Goal: Register for event/course

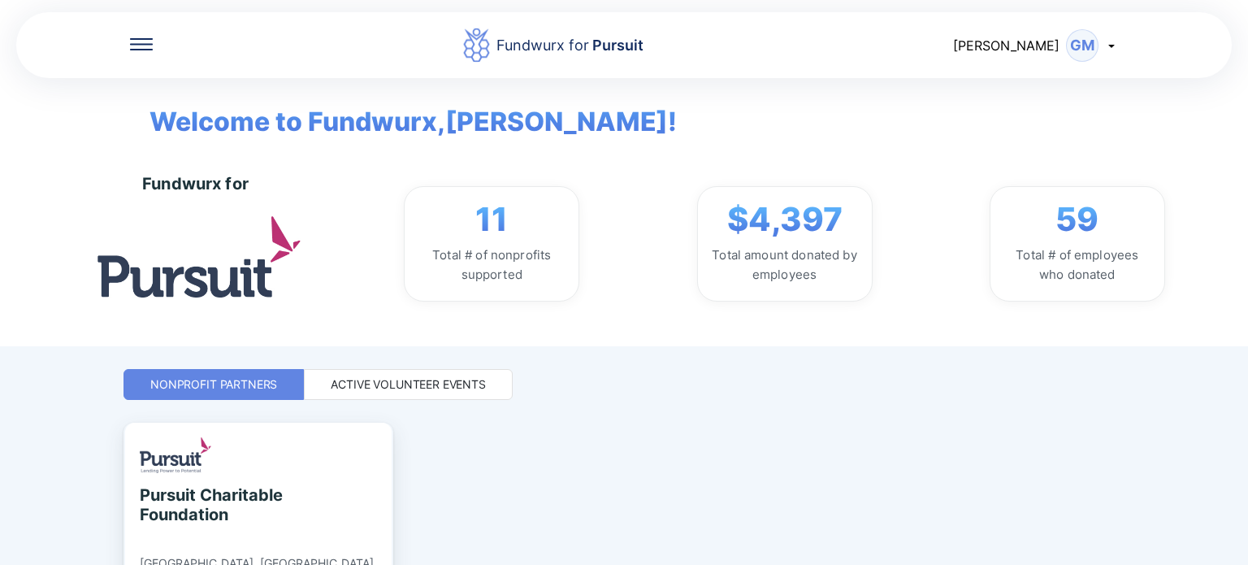
click at [145, 41] on icon at bounding box center [141, 44] width 23 height 12
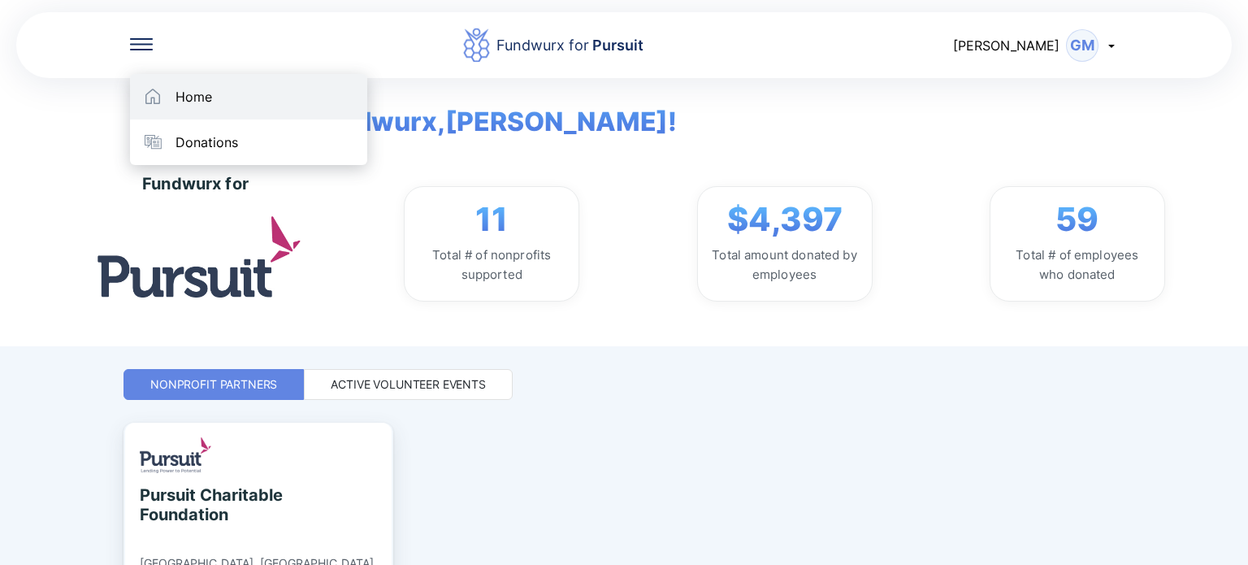
click at [206, 99] on div "Home" at bounding box center [193, 97] width 37 height 16
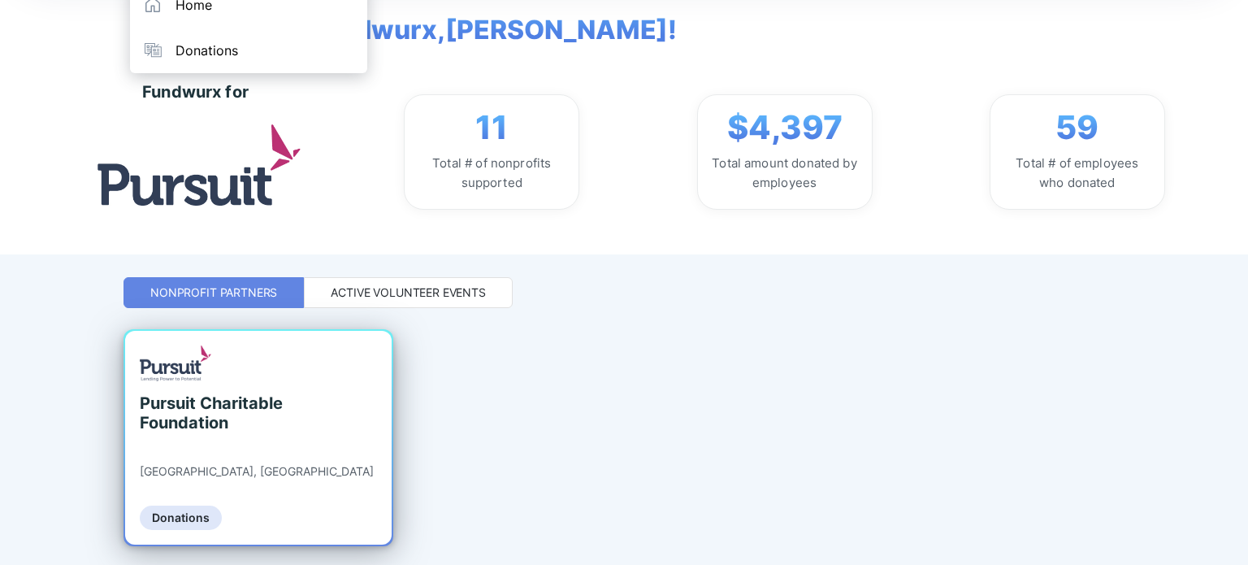
scroll to position [140, 0]
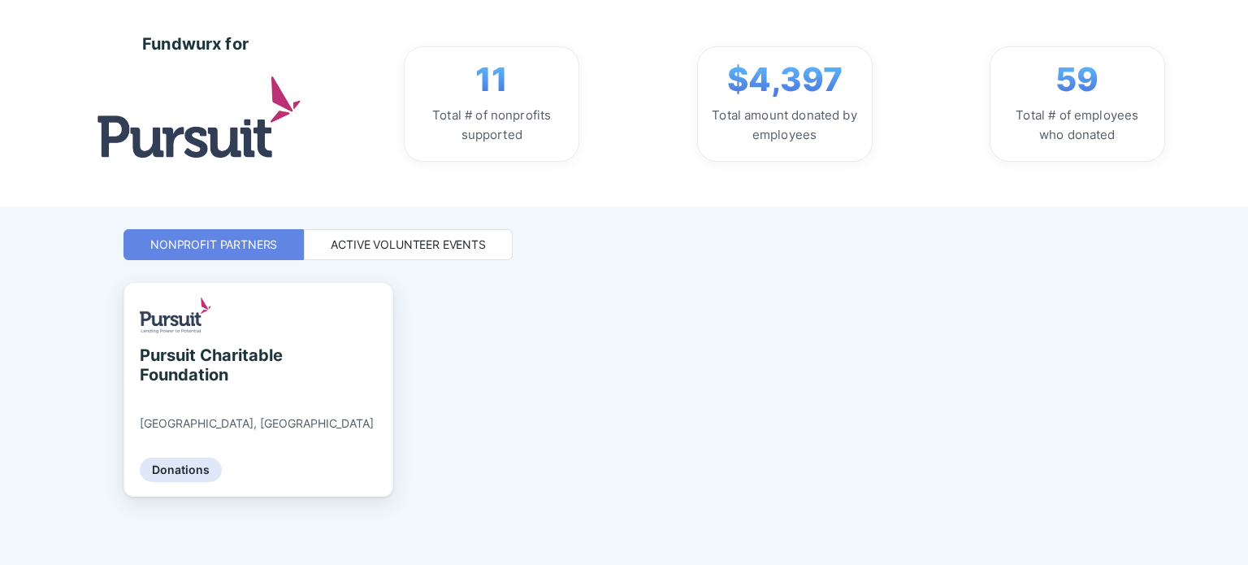
click at [648, 288] on div "Pursuit Charitable Foundation [GEOGRAPHIC_DATA], [GEOGRAPHIC_DATA] Donations" at bounding box center [623, 424] width 1001 height 283
click at [363, 238] on div "Active Volunteer Events" at bounding box center [408, 244] width 155 height 16
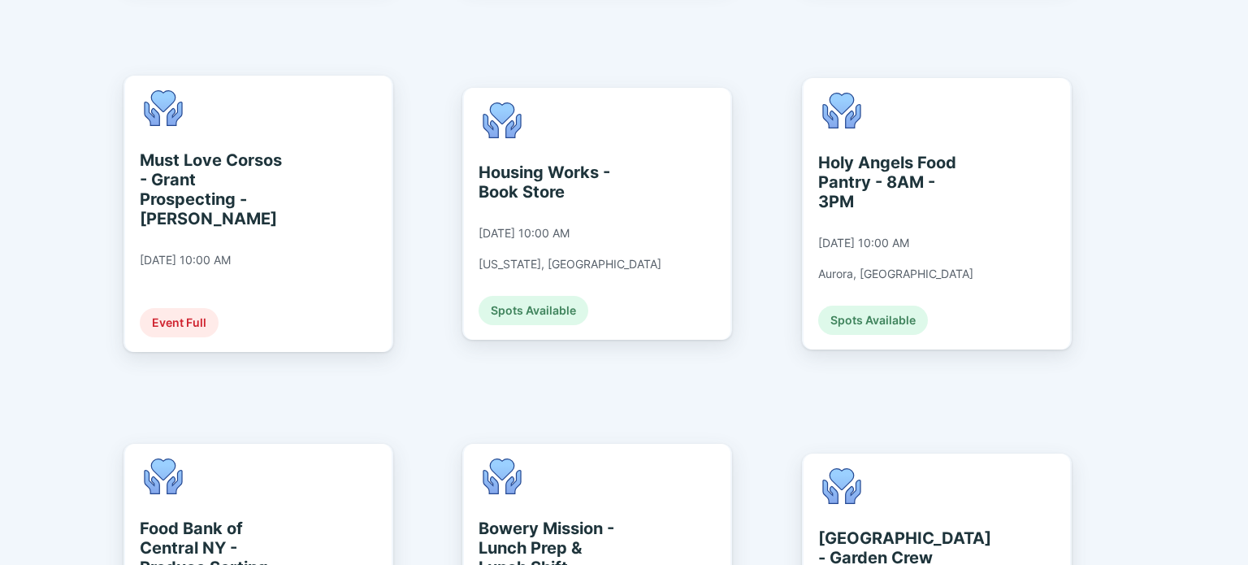
scroll to position [2658, 0]
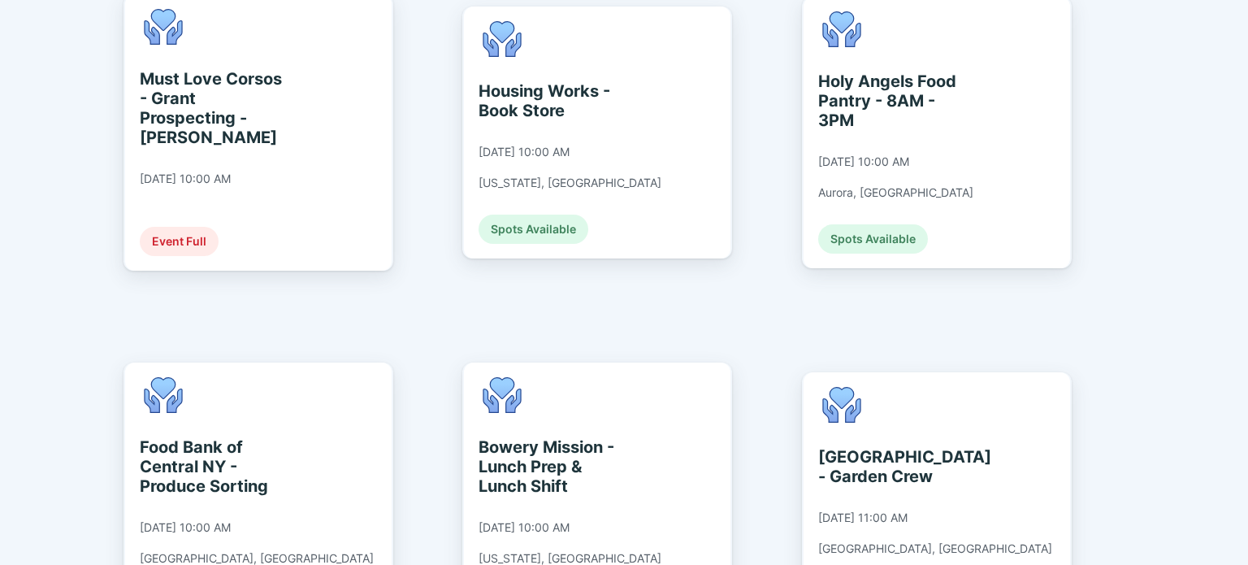
click at [357, 362] on div "Food Bank of Central NY - Produce Sorting [DATE] 10:00 AM [GEOGRAPHIC_DATA], [G…" at bounding box center [258, 497] width 266 height 271
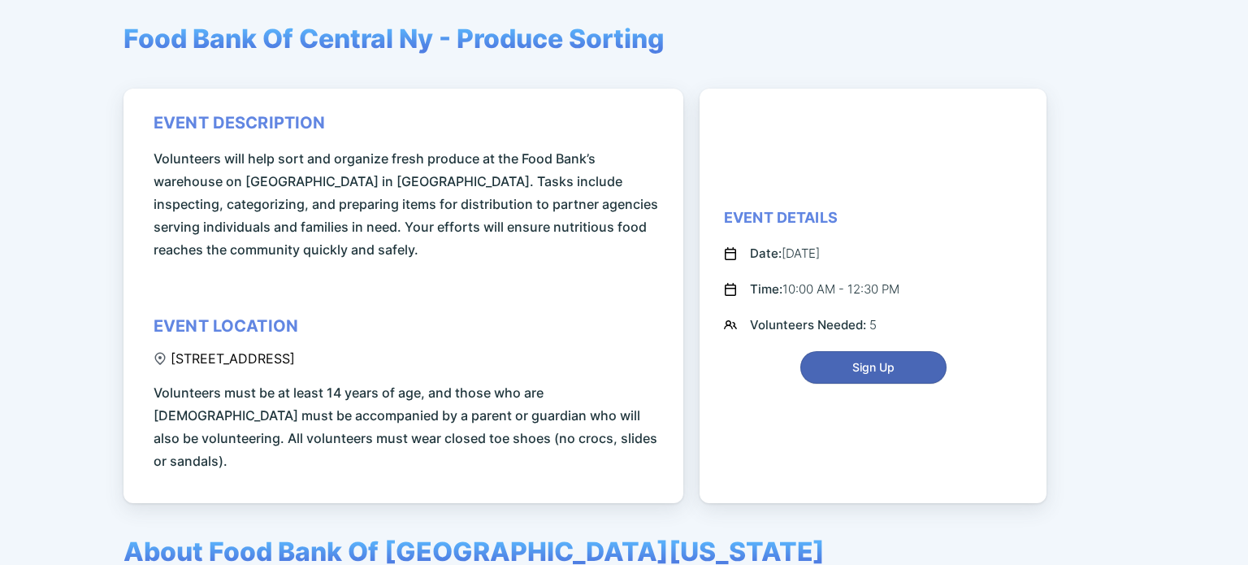
scroll to position [139, 0]
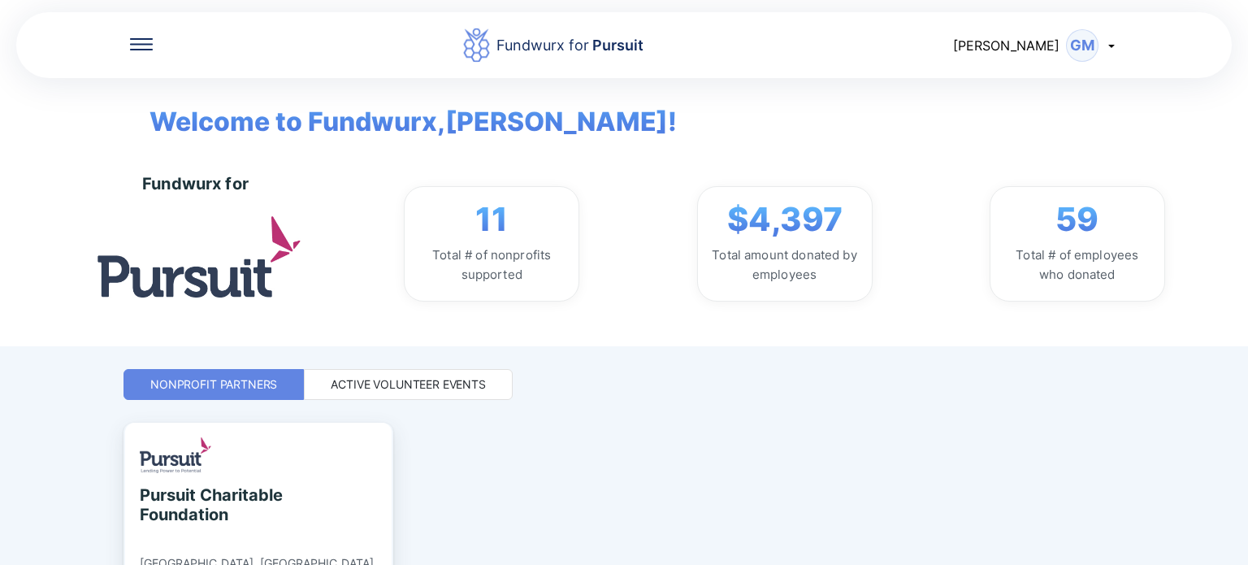
click at [327, 389] on div "Active Volunteer Events" at bounding box center [408, 384] width 209 height 31
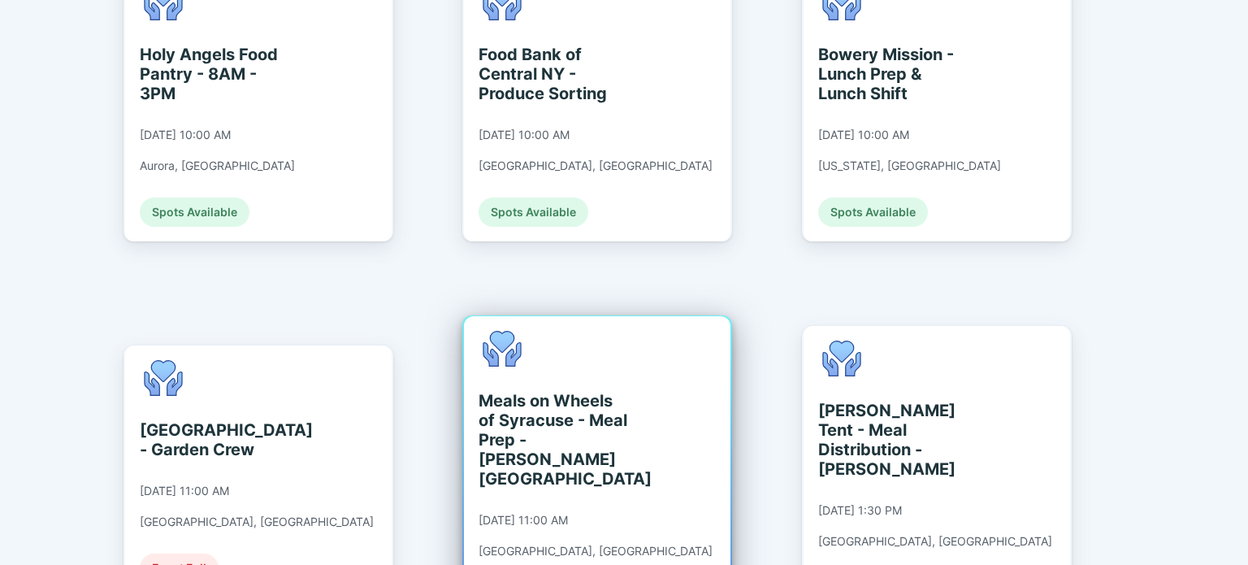
scroll to position [3087, 0]
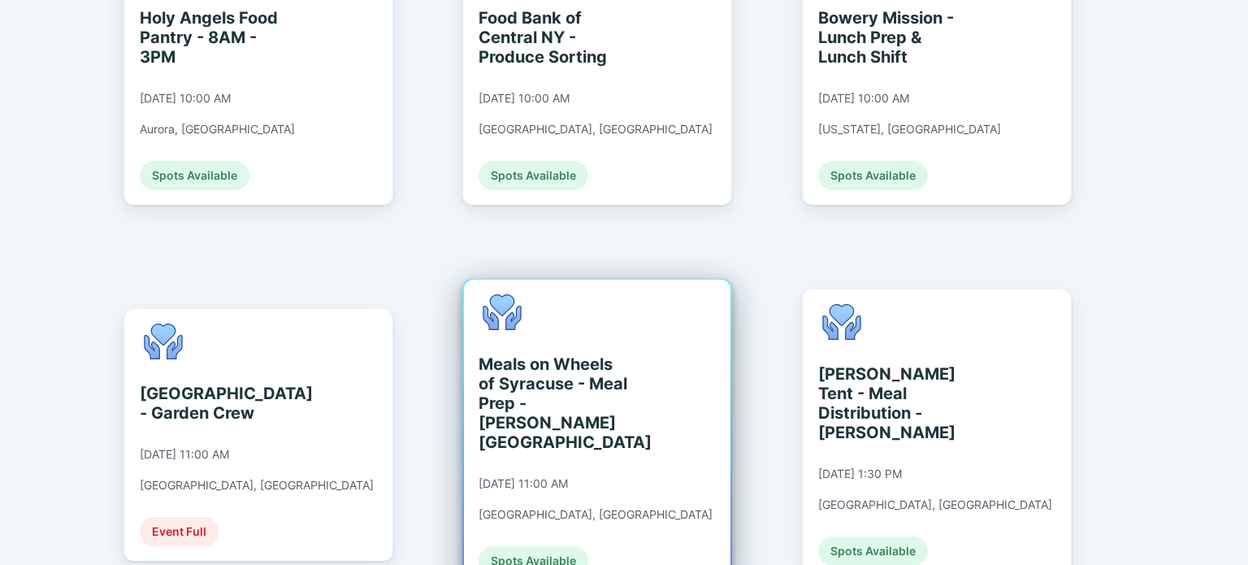
click at [547, 476] on div "[DATE] 11:00 AM" at bounding box center [523, 483] width 89 height 15
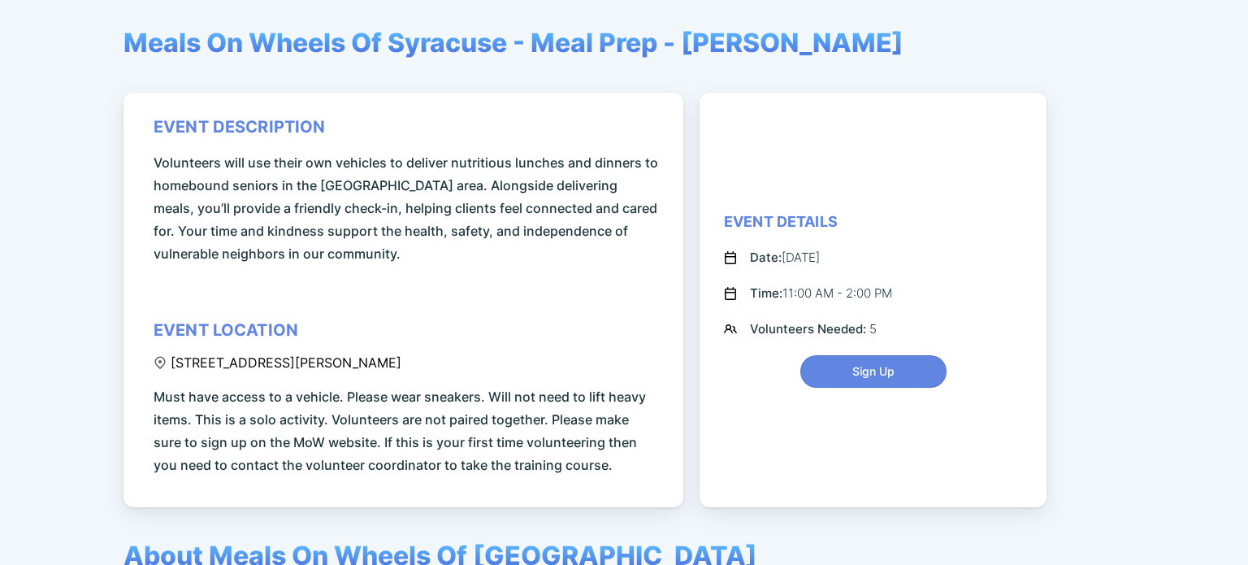
scroll to position [244, 0]
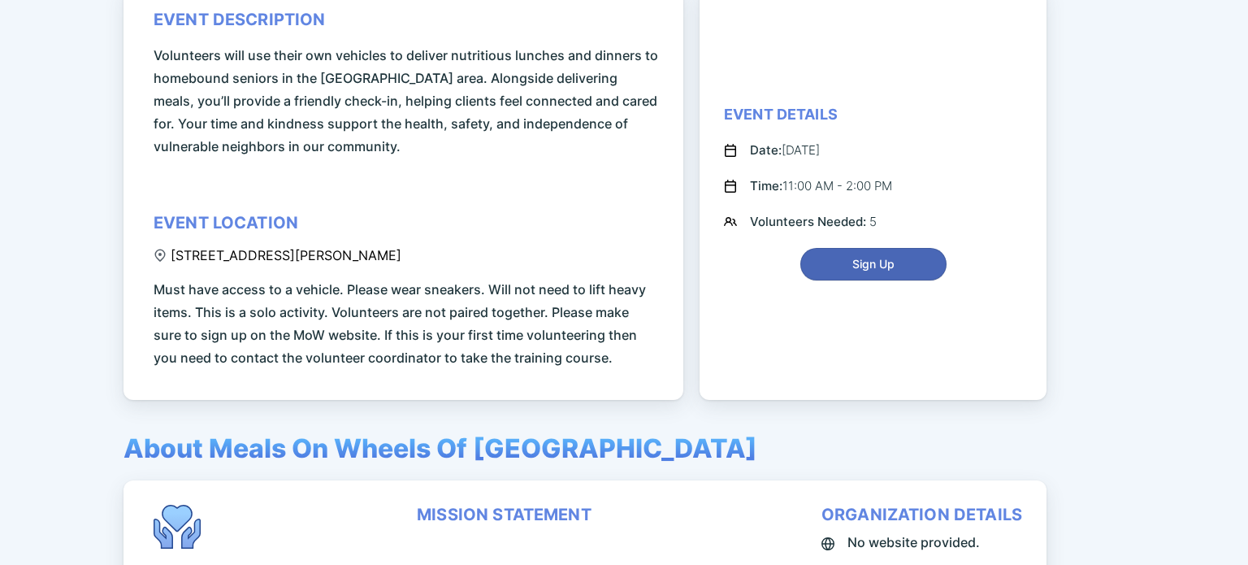
click at [884, 263] on span "Sign Up" at bounding box center [873, 264] width 42 height 16
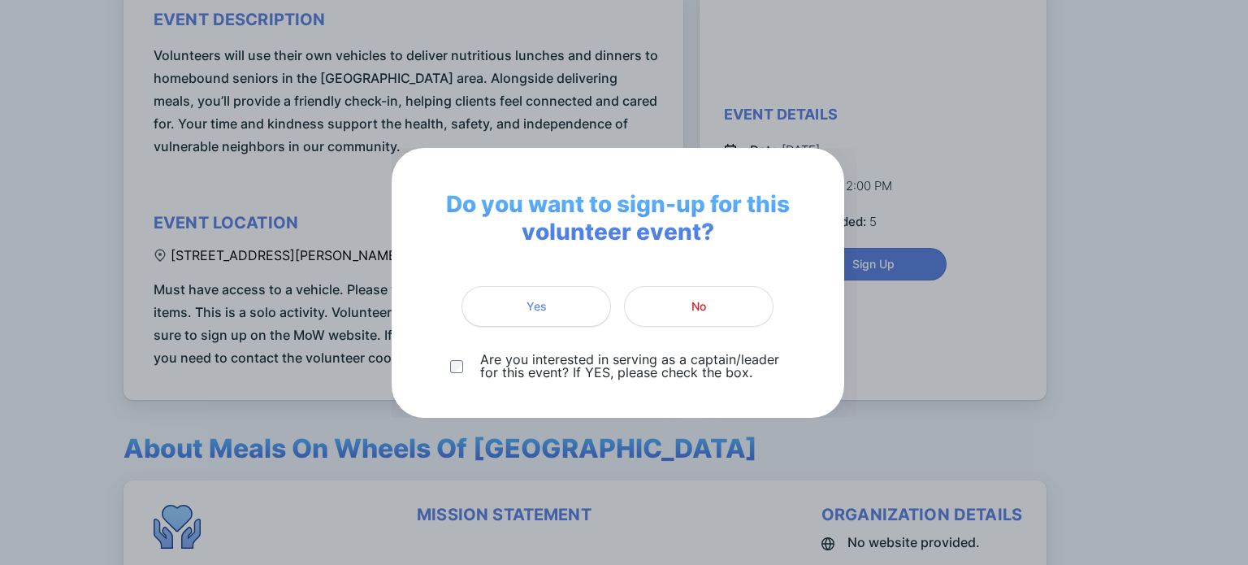
click at [571, 308] on span "Yes" at bounding box center [536, 306] width 128 height 16
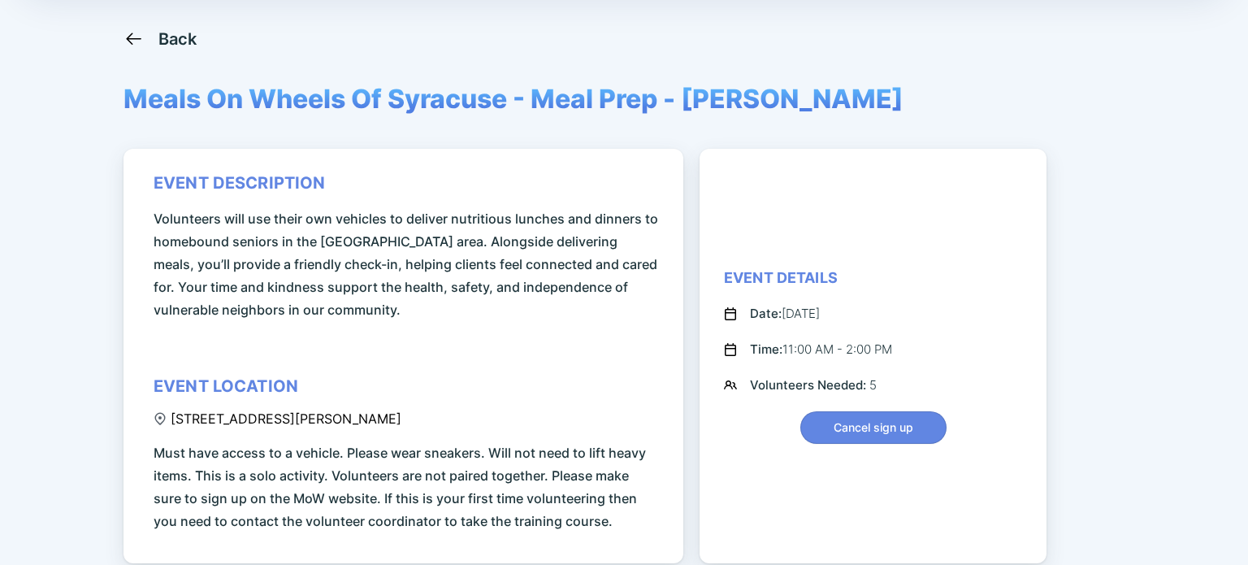
scroll to position [0, 0]
